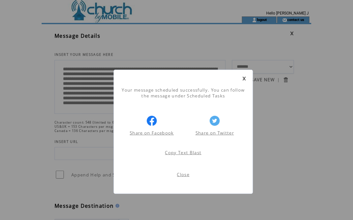
click at [177, 177] on link "Close" at bounding box center [183, 175] width 13 height 6
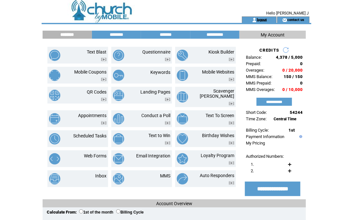
click at [261, 19] on link "logout" at bounding box center [262, 19] width 10 height 4
